Goal: Transaction & Acquisition: Purchase product/service

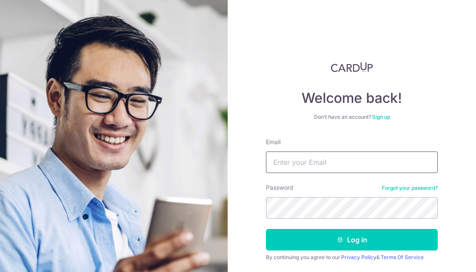
click at [319, 158] on input "Email" at bounding box center [352, 161] width 172 height 21
type input "bgaudiliere@gmail.com"
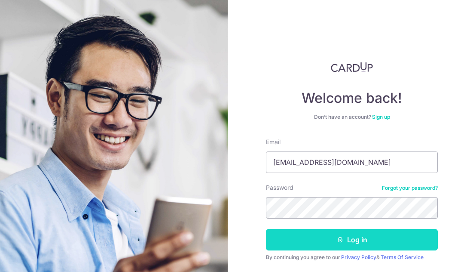
click at [351, 245] on button "Log in" at bounding box center [352, 239] width 172 height 21
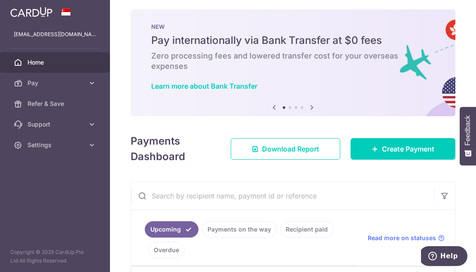
scroll to position [11, 0]
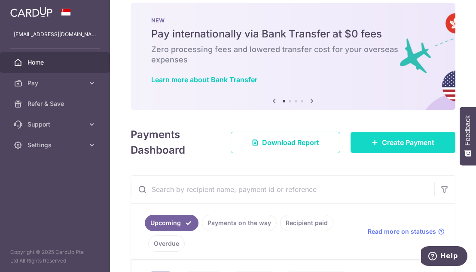
click at [366, 140] on link "Create Payment" at bounding box center [403, 142] width 105 height 21
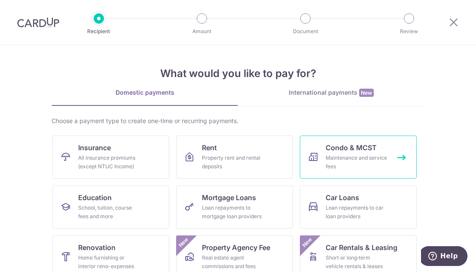
click at [361, 163] on div "Maintenance and service fees" at bounding box center [357, 161] width 62 height 17
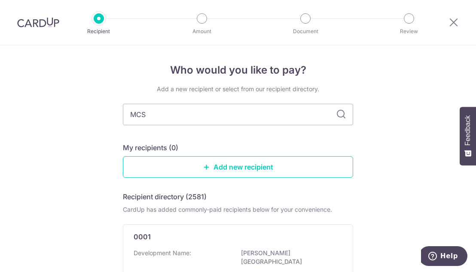
type input "MCST"
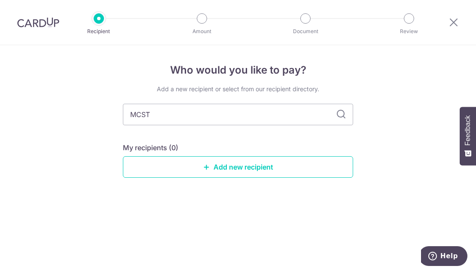
type input "MCST"
type input "MCST 4323"
click at [339, 113] on icon at bounding box center [341, 114] width 10 height 10
click at [214, 166] on link "Add new recipient" at bounding box center [238, 166] width 230 height 21
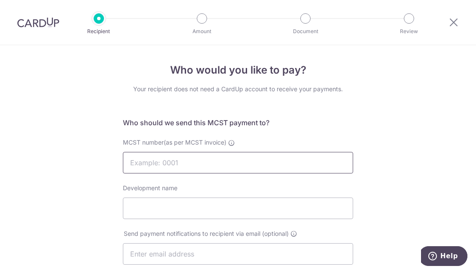
click at [227, 162] on input "MCST number(as per MCST invoice)" at bounding box center [238, 162] width 230 height 21
type input "4323"
click at [236, 205] on input "Development name" at bounding box center [238, 207] width 230 height 21
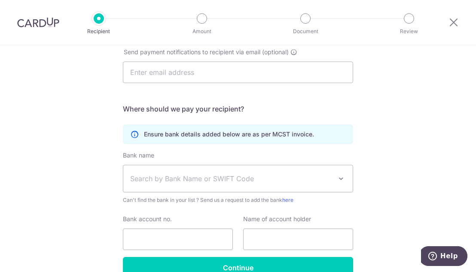
scroll to position [210, 0]
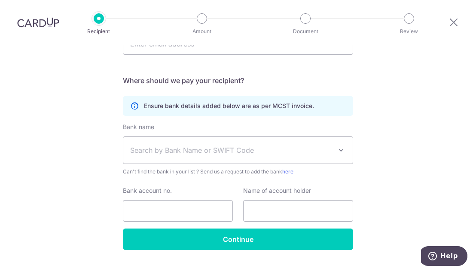
type input "Seletar Park Residence"
click at [186, 152] on span "Search by Bank Name or SWIFT Code" at bounding box center [231, 150] width 202 height 10
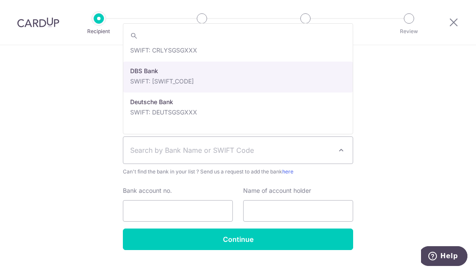
scroll to position [680, 0]
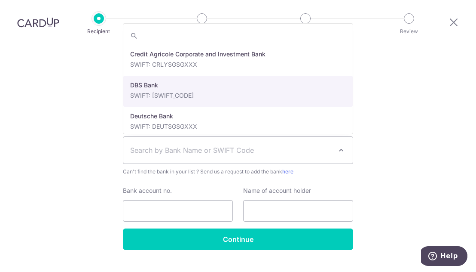
select select "6"
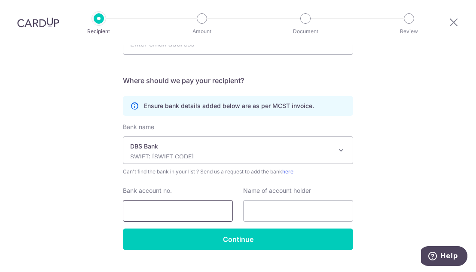
click at [163, 209] on input "Bank account no." at bounding box center [178, 210] width 110 height 21
type input "0039389418"
click at [265, 209] on input "text" at bounding box center [298, 210] width 110 height 21
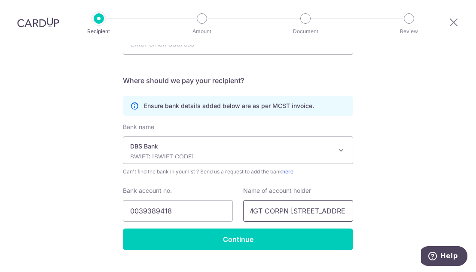
scroll to position [0, 24]
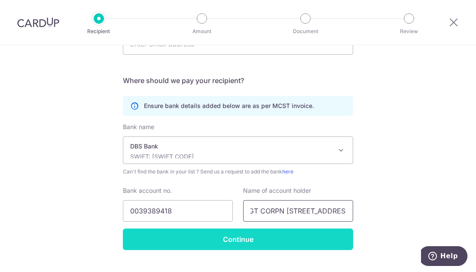
type input "THE MGT CORPN ST PLAN NO.4323"
click at [243, 237] on input "Continue" at bounding box center [238, 238] width 230 height 21
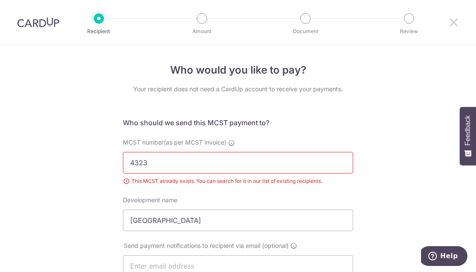
click at [450, 24] on icon at bounding box center [454, 22] width 10 height 11
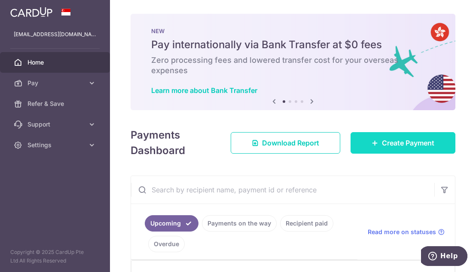
click at [375, 139] on icon at bounding box center [375, 142] width 7 height 7
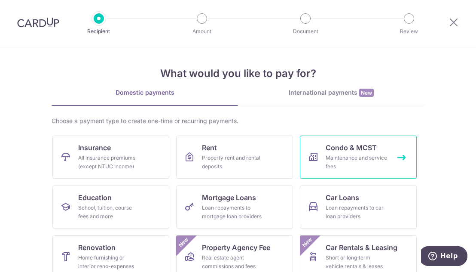
click at [328, 162] on div "Maintenance and service fees" at bounding box center [357, 161] width 62 height 17
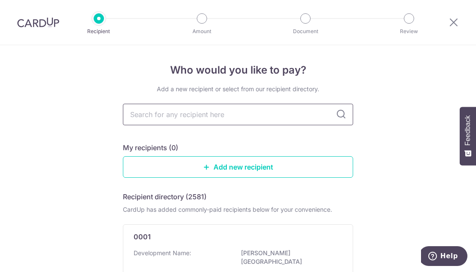
click at [173, 114] on input "text" at bounding box center [238, 114] width 230 height 21
type input "4323"
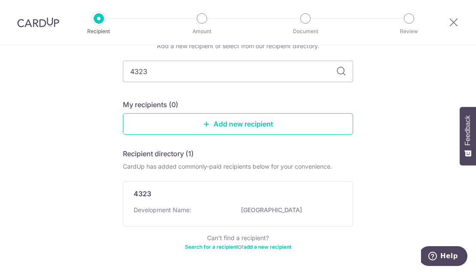
scroll to position [76, 0]
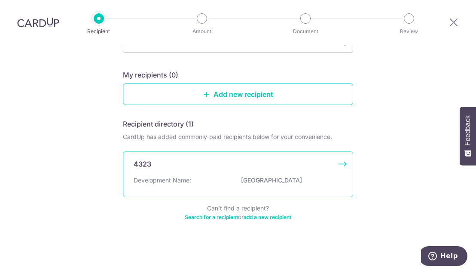
click at [159, 176] on p "Development Name:" at bounding box center [163, 180] width 58 height 9
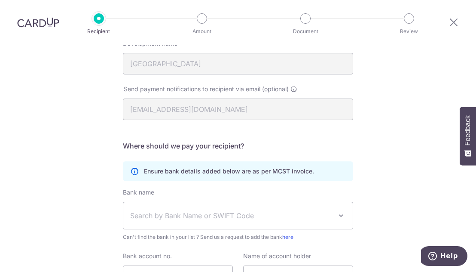
scroll to position [182, 0]
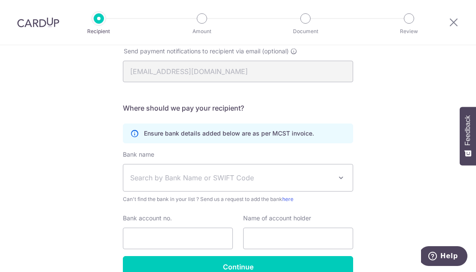
click at [313, 152] on div "Bank name Select Bank UBS AG ANEXT BANK PTE LTD Australia & New Zealand Banking…" at bounding box center [238, 176] width 230 height 53
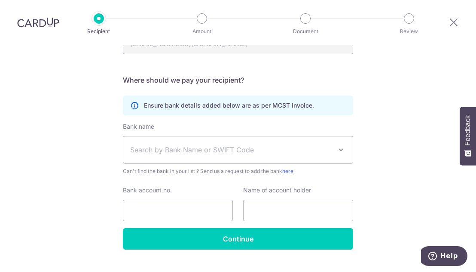
scroll to position [228, 0]
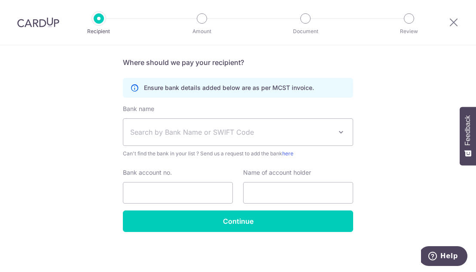
click at [339, 132] on span at bounding box center [341, 132] width 10 height 10
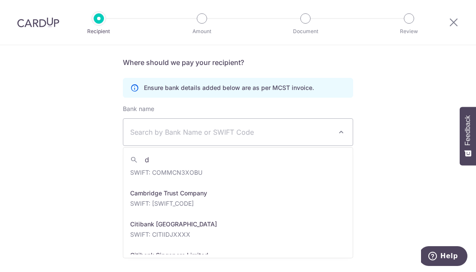
scroll to position [0, 0]
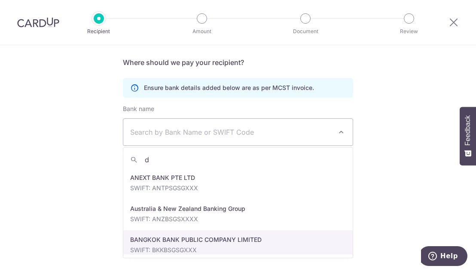
type input "db"
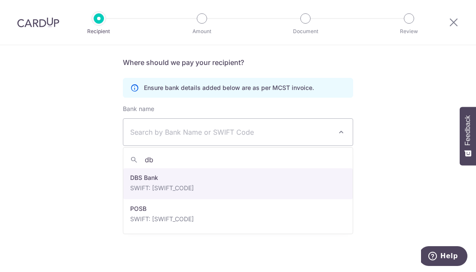
select select "6"
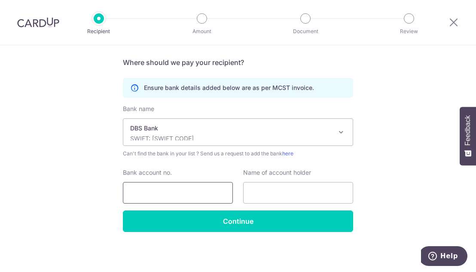
click at [171, 190] on input "Bank account no." at bounding box center [178, 192] width 110 height 21
type input "0039389418"
click at [278, 193] on input "text" at bounding box center [298, 192] width 110 height 21
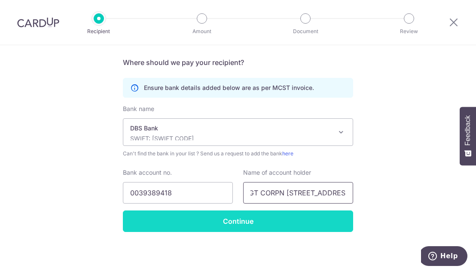
type input "THE MGT CORPN ST PLAN NO.4323"
click at [271, 218] on input "Continue" at bounding box center [238, 220] width 230 height 21
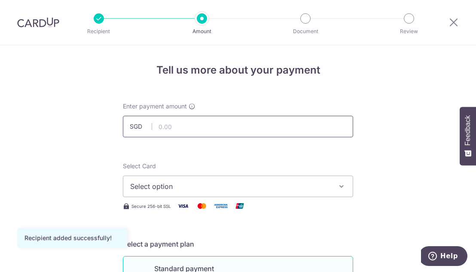
click at [207, 127] on input "text" at bounding box center [238, 126] width 230 height 21
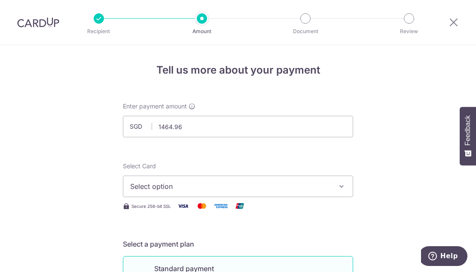
type input "1,464.96"
click at [182, 186] on span "Select option" at bounding box center [230, 186] width 200 height 10
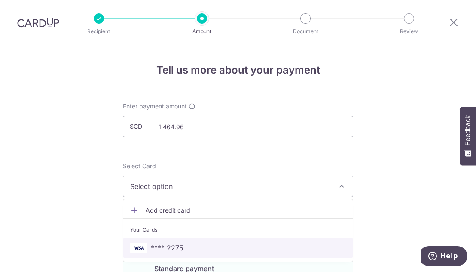
click at [180, 241] on link "**** 2275" at bounding box center [237, 247] width 229 height 21
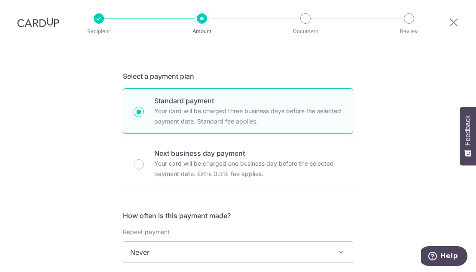
scroll to position [265, 0]
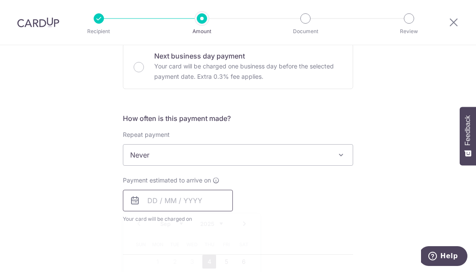
click at [177, 193] on input "text" at bounding box center [178, 200] width 110 height 21
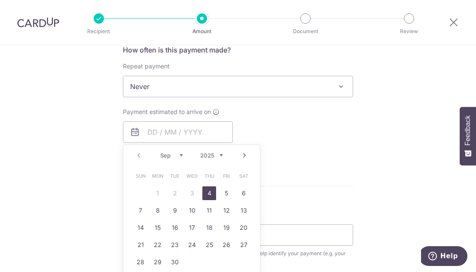
click at [208, 188] on link "4" at bounding box center [209, 193] width 14 height 14
type input "04/09/2025"
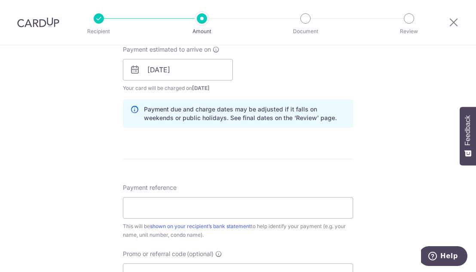
scroll to position [413, 0]
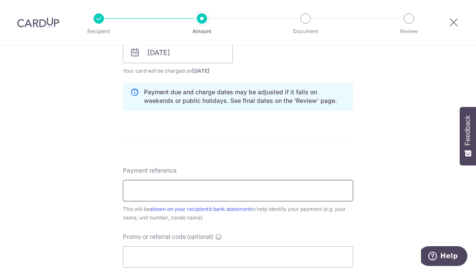
click at [214, 191] on input "Payment reference" at bounding box center [238, 190] width 230 height 21
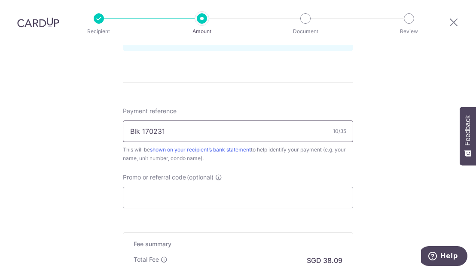
scroll to position [472, 0]
type input "Blk 170231"
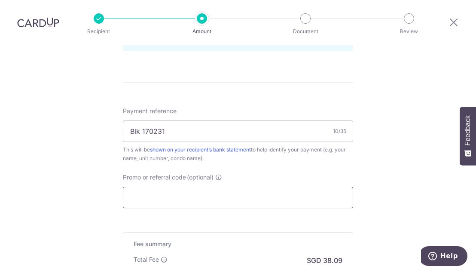
click at [229, 195] on input "Promo or referral code (optional)" at bounding box center [238, 197] width 230 height 21
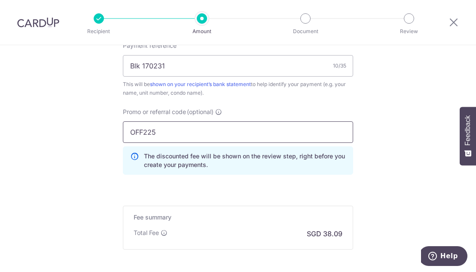
scroll to position [600, 0]
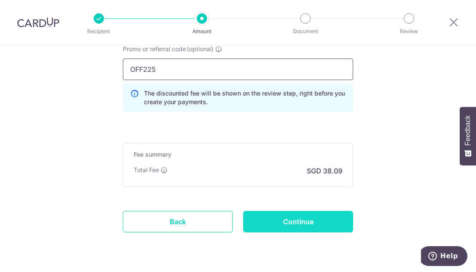
type input "OFF225"
click at [309, 223] on input "Continue" at bounding box center [298, 221] width 110 height 21
type input "Create Schedule"
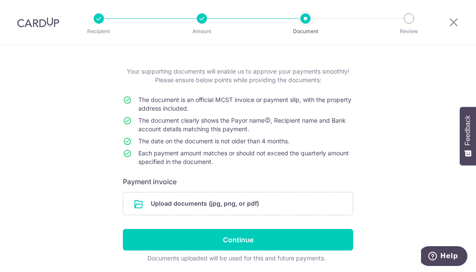
scroll to position [65, 0]
